Goal: Task Accomplishment & Management: Manage account settings

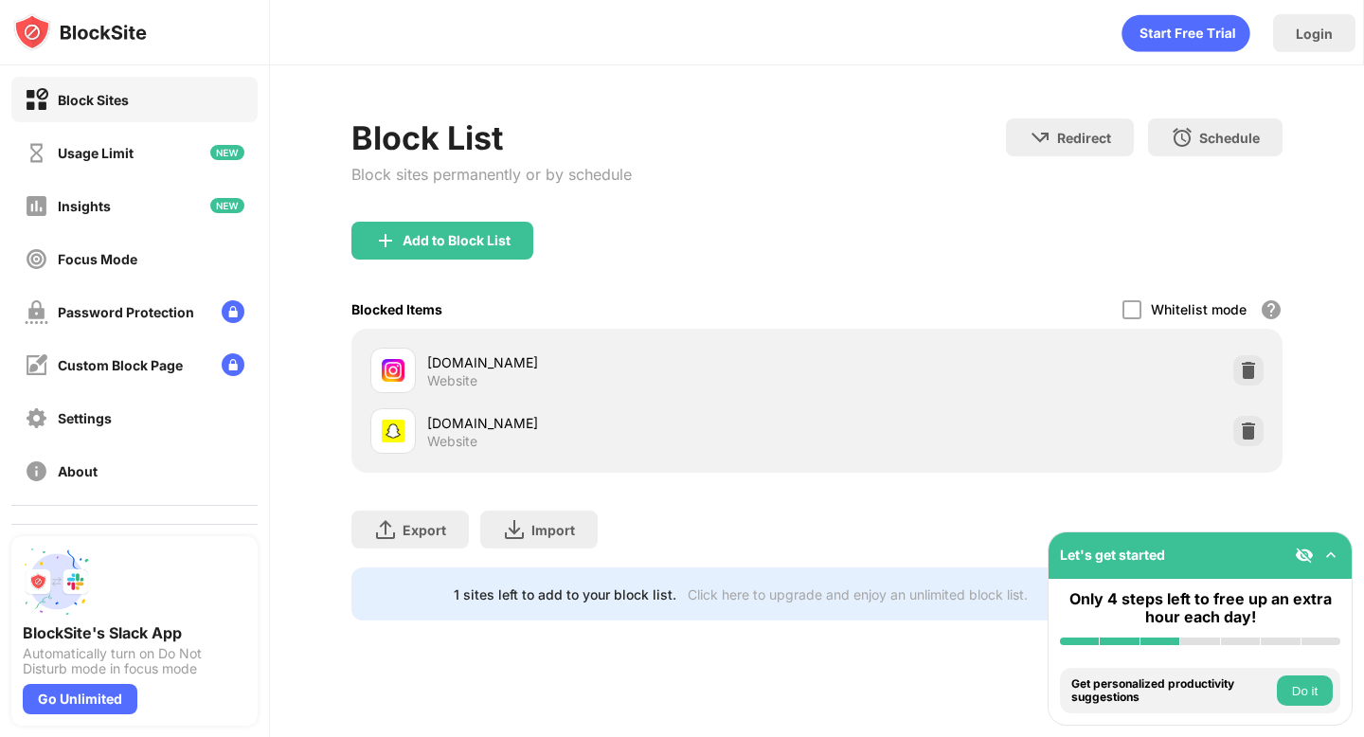
click at [864, 122] on div "Block List Block sites permanently or by schedule Redirect Choose a site to be …" at bounding box center [816, 169] width 930 height 103
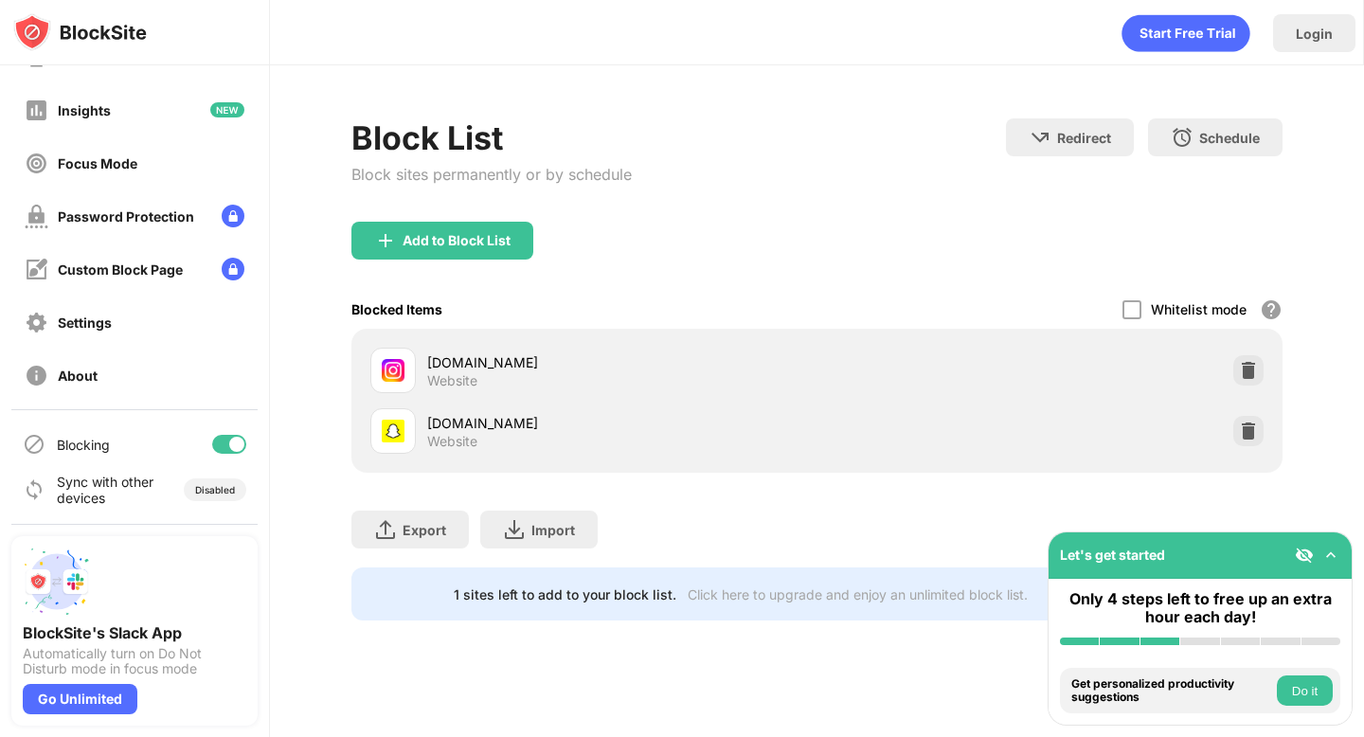
click at [231, 441] on div at bounding box center [236, 444] width 15 height 15
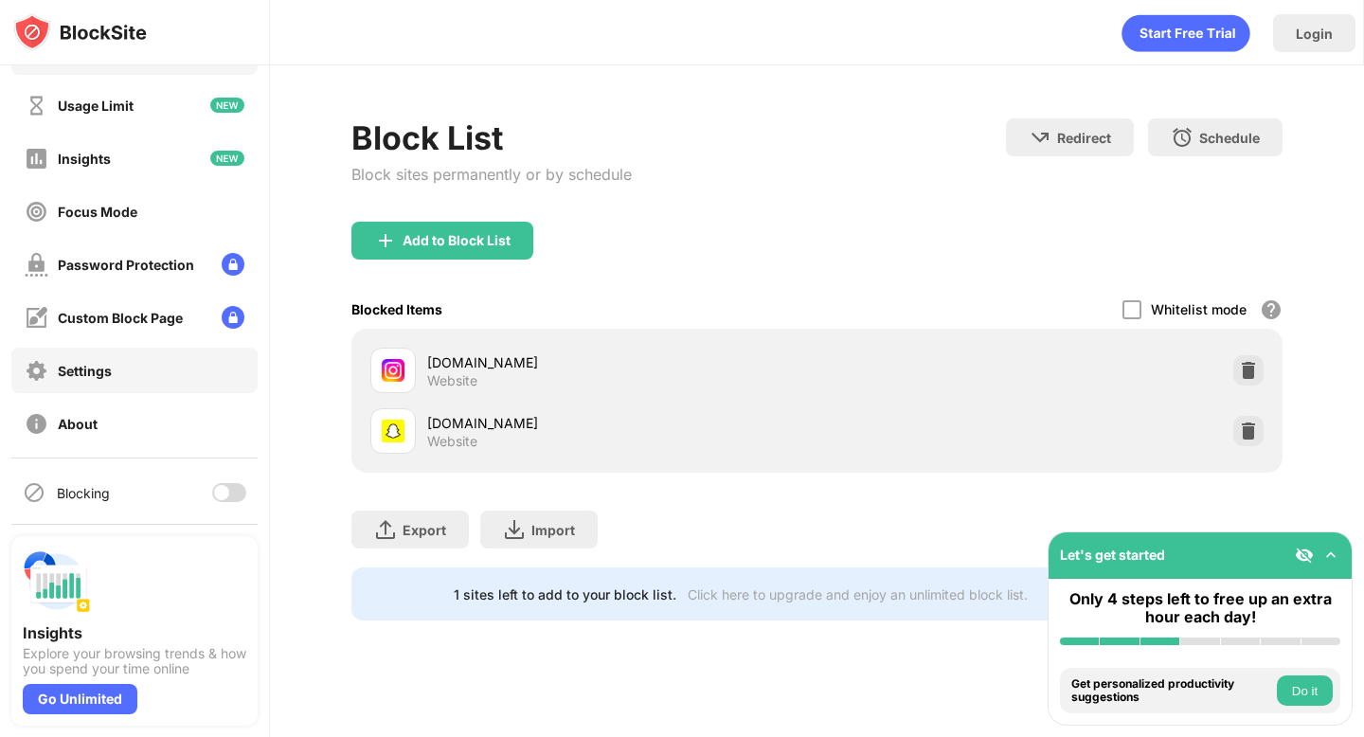
scroll to position [96, 0]
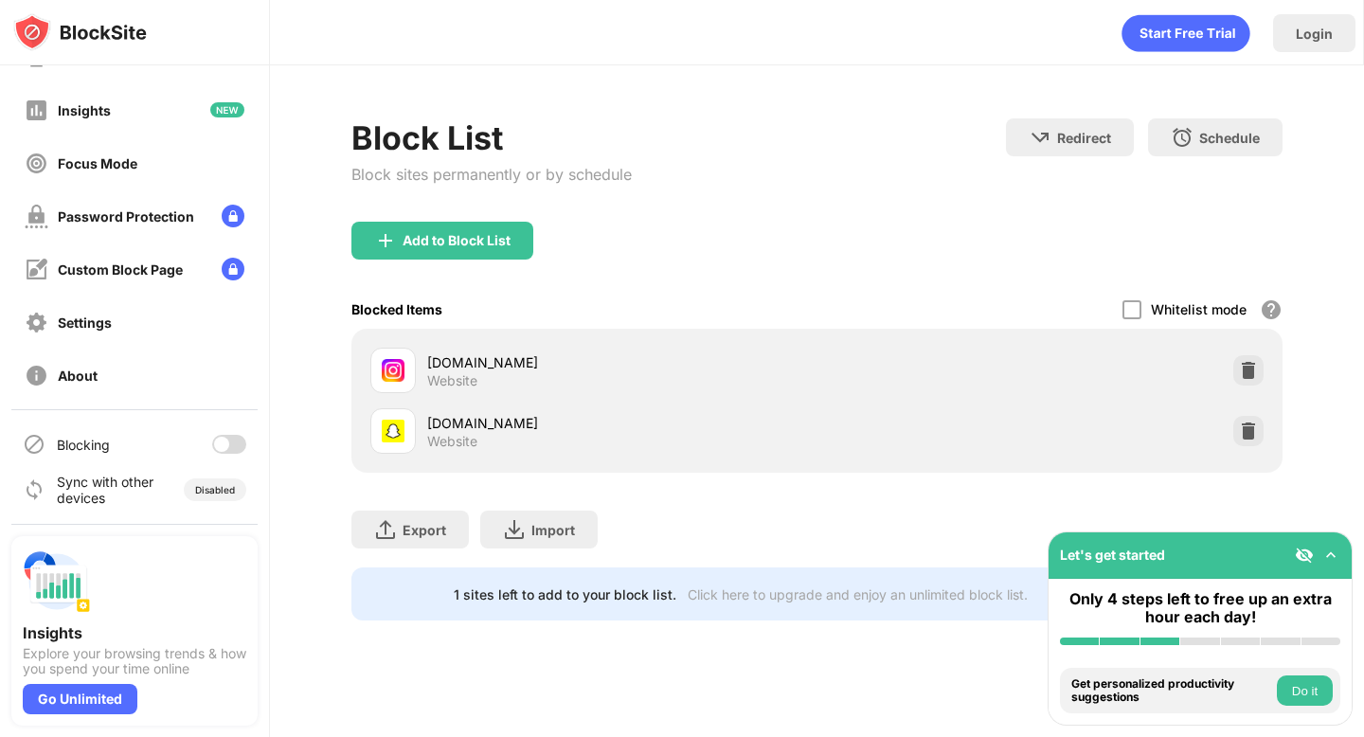
click at [225, 434] on div "Blocking" at bounding box center [134, 443] width 246 height 45
click at [229, 439] on div at bounding box center [229, 444] width 34 height 19
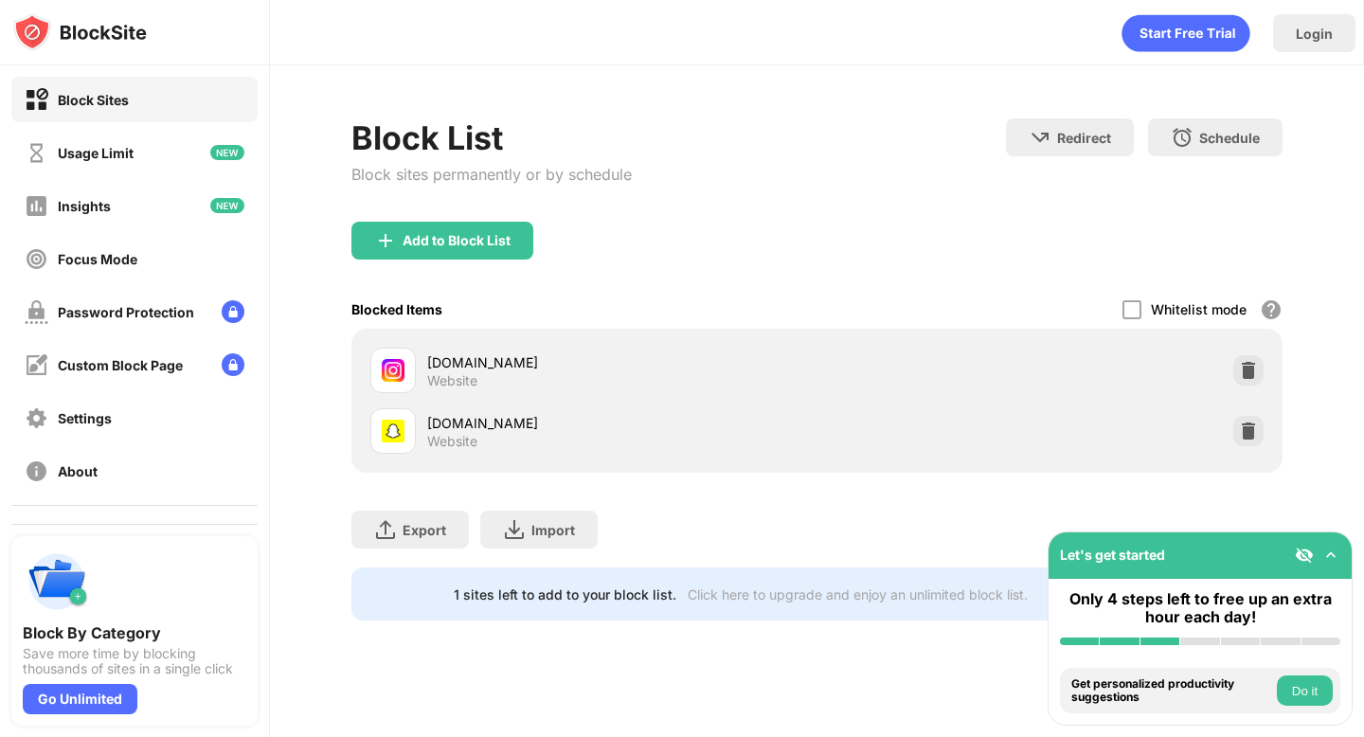
scroll to position [96, 0]
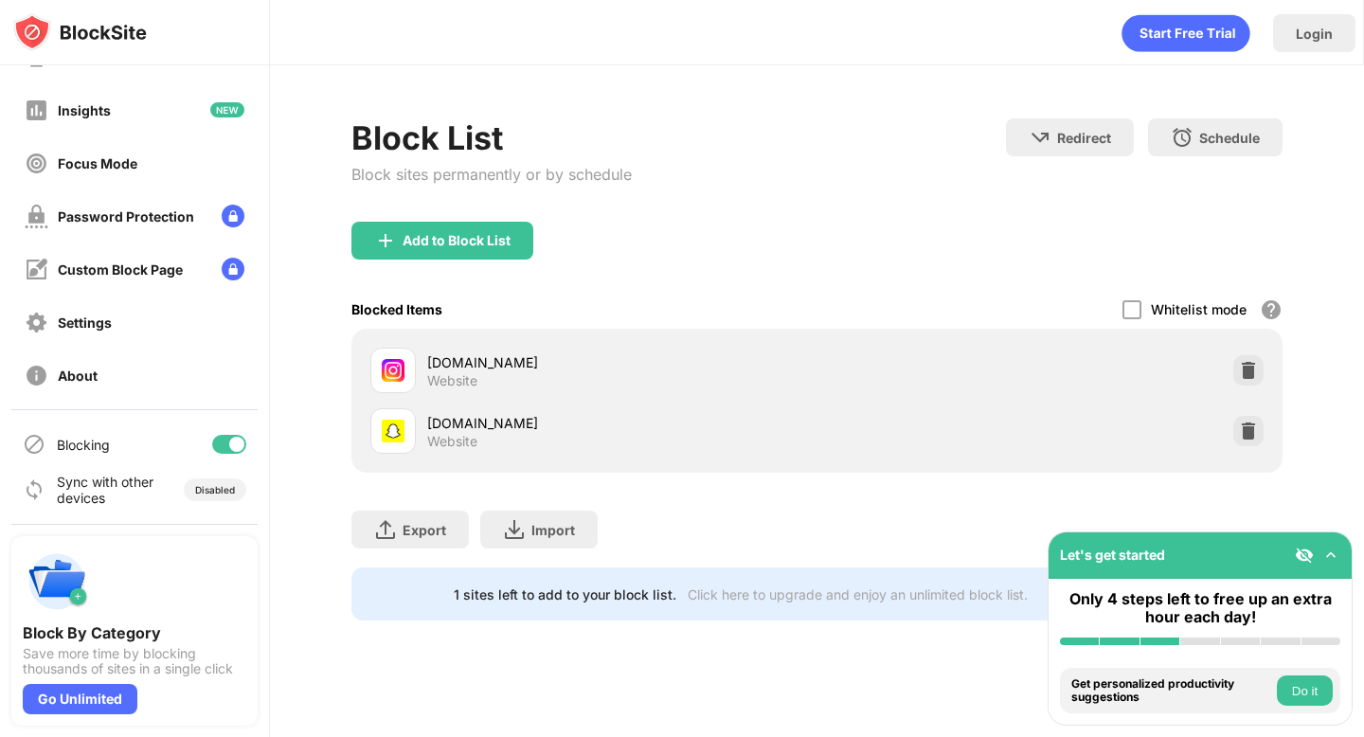
click at [232, 439] on div at bounding box center [236, 444] width 15 height 15
